Goal: Check status: Check status

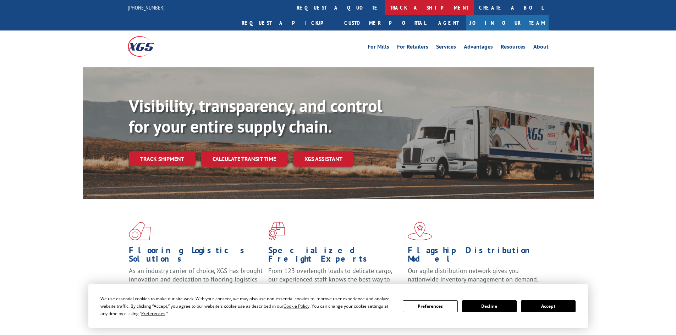
click at [384, 10] on link "track a shipment" at bounding box center [428, 7] width 89 height 15
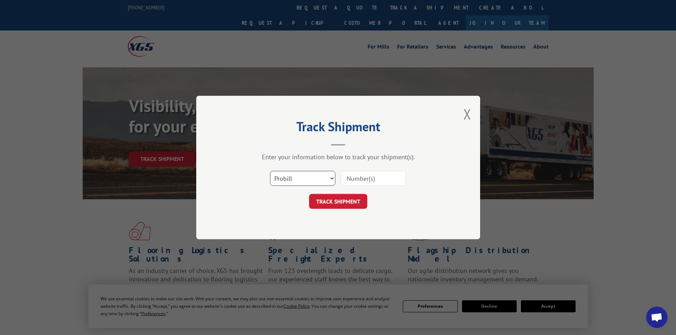
drag, startPoint x: 298, startPoint y: 175, endPoint x: 302, endPoint y: 168, distance: 8.0
click at [298, 175] on select "Select category... Probill BOL PO" at bounding box center [302, 178] width 65 height 15
select select "bol"
click at [270, 171] on select "Select category... Probill BOL PO" at bounding box center [302, 178] width 65 height 15
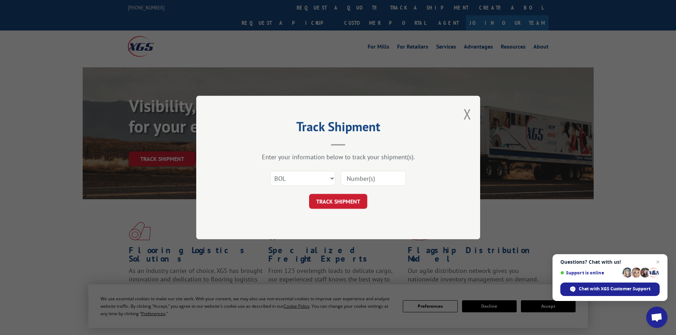
click at [349, 186] on div at bounding box center [372, 178] width 65 height 16
paste input "449720"
type input "449720"
click at [357, 193] on form "Select category... Probill BOL PO 449720 TRACK SHIPMENT" at bounding box center [338, 188] width 213 height 42
click at [356, 196] on button "TRACK SHIPMENT" at bounding box center [338, 201] width 58 height 15
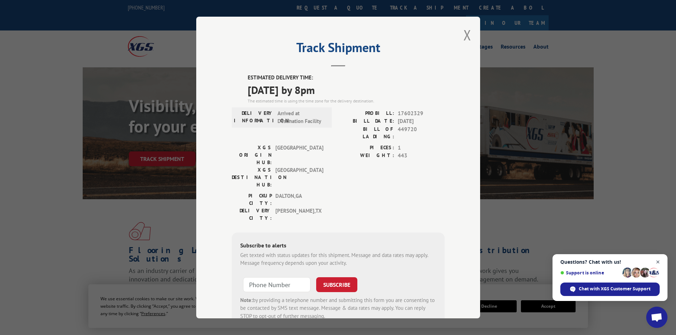
click at [658, 262] on span "Close chat" at bounding box center [657, 262] width 9 height 9
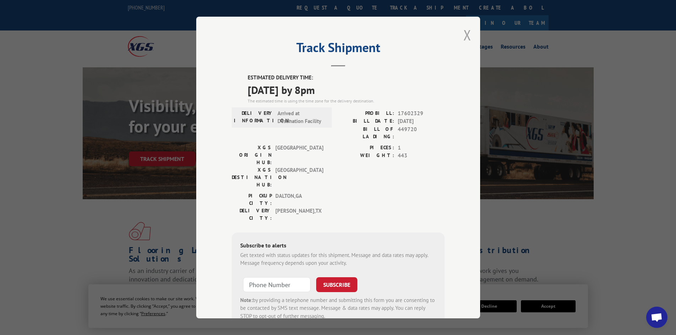
click at [464, 37] on button "Close modal" at bounding box center [467, 35] width 8 height 19
